Goal: Information Seeking & Learning: Learn about a topic

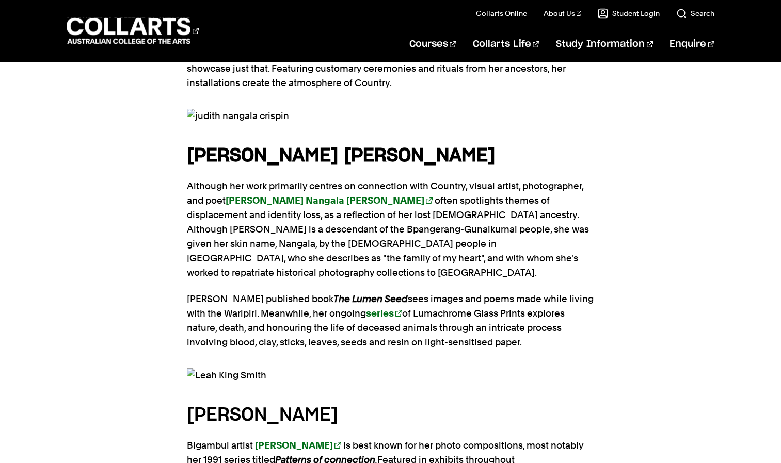
scroll to position [1897, 0]
drag, startPoint x: 189, startPoint y: 279, endPoint x: 365, endPoint y: 294, distance: 176.6
click at [365, 401] on h4 "[PERSON_NAME]" at bounding box center [391, 415] width 408 height 28
copy h4 "[PERSON_NAME]"
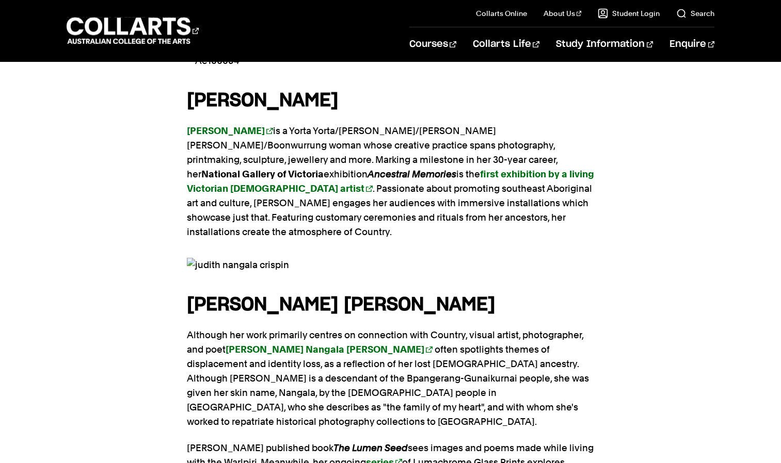
scroll to position [1747, 0]
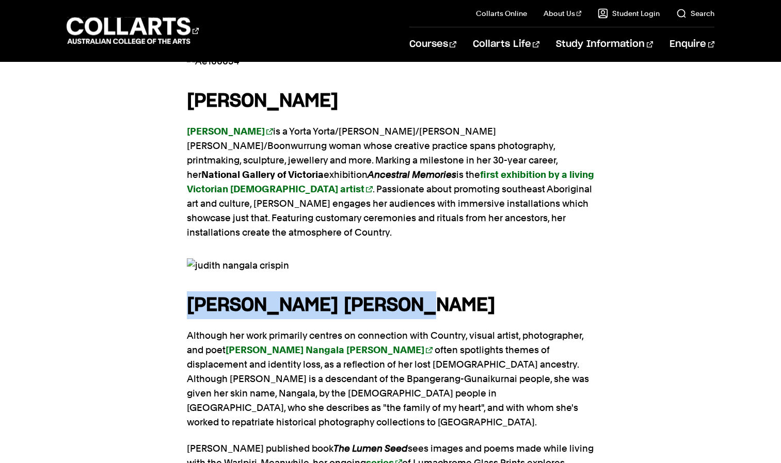
drag, startPoint x: 191, startPoint y: 180, endPoint x: 445, endPoint y: 194, distance: 254.3
click at [445, 292] on h4 "[PERSON_NAME] [PERSON_NAME]" at bounding box center [391, 306] width 408 height 28
copy strong "[PERSON_NAME] [PERSON_NAME]"
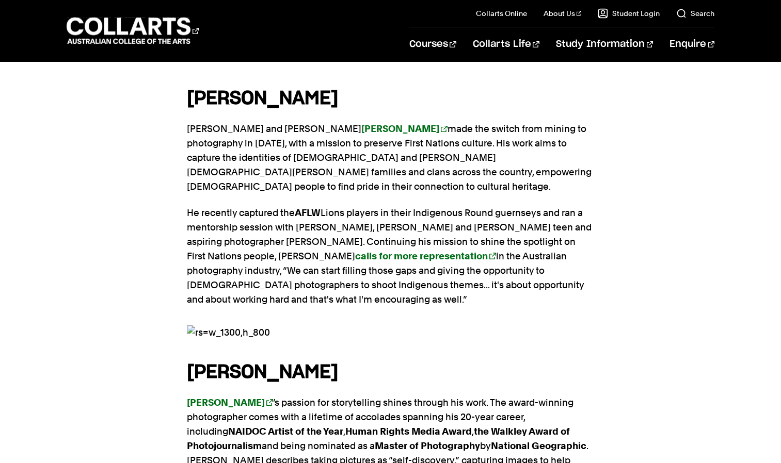
scroll to position [1201, 0]
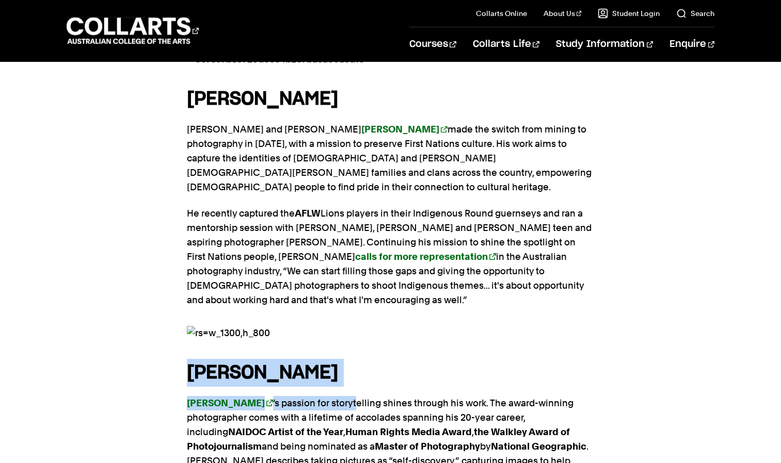
drag, startPoint x: 185, startPoint y: 288, endPoint x: 347, endPoint y: 299, distance: 162.4
click at [347, 299] on div "These contemporary artists are just some of the names currently influencing the…" at bounding box center [390, 386] width 781 height 1805
drag, startPoint x: 347, startPoint y: 299, endPoint x: 344, endPoint y: 284, distance: 15.2
click at [338, 364] on strong "[PERSON_NAME]" at bounding box center [262, 373] width 151 height 19
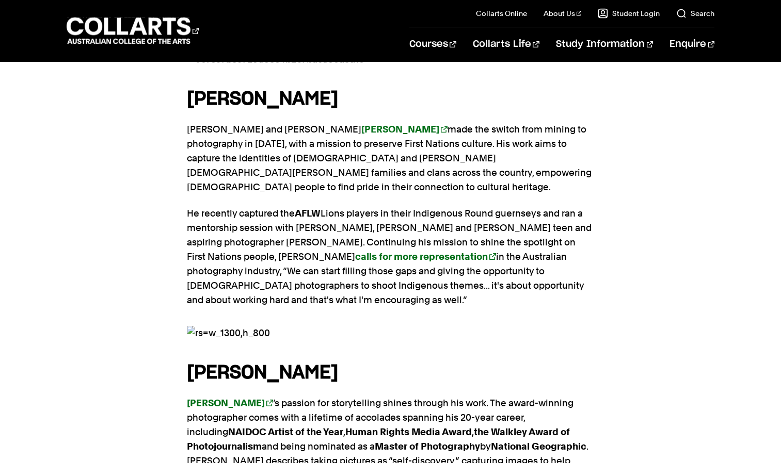
click at [338, 364] on strong "[PERSON_NAME]" at bounding box center [262, 373] width 151 height 19
